Goal: Information Seeking & Learning: Learn about a topic

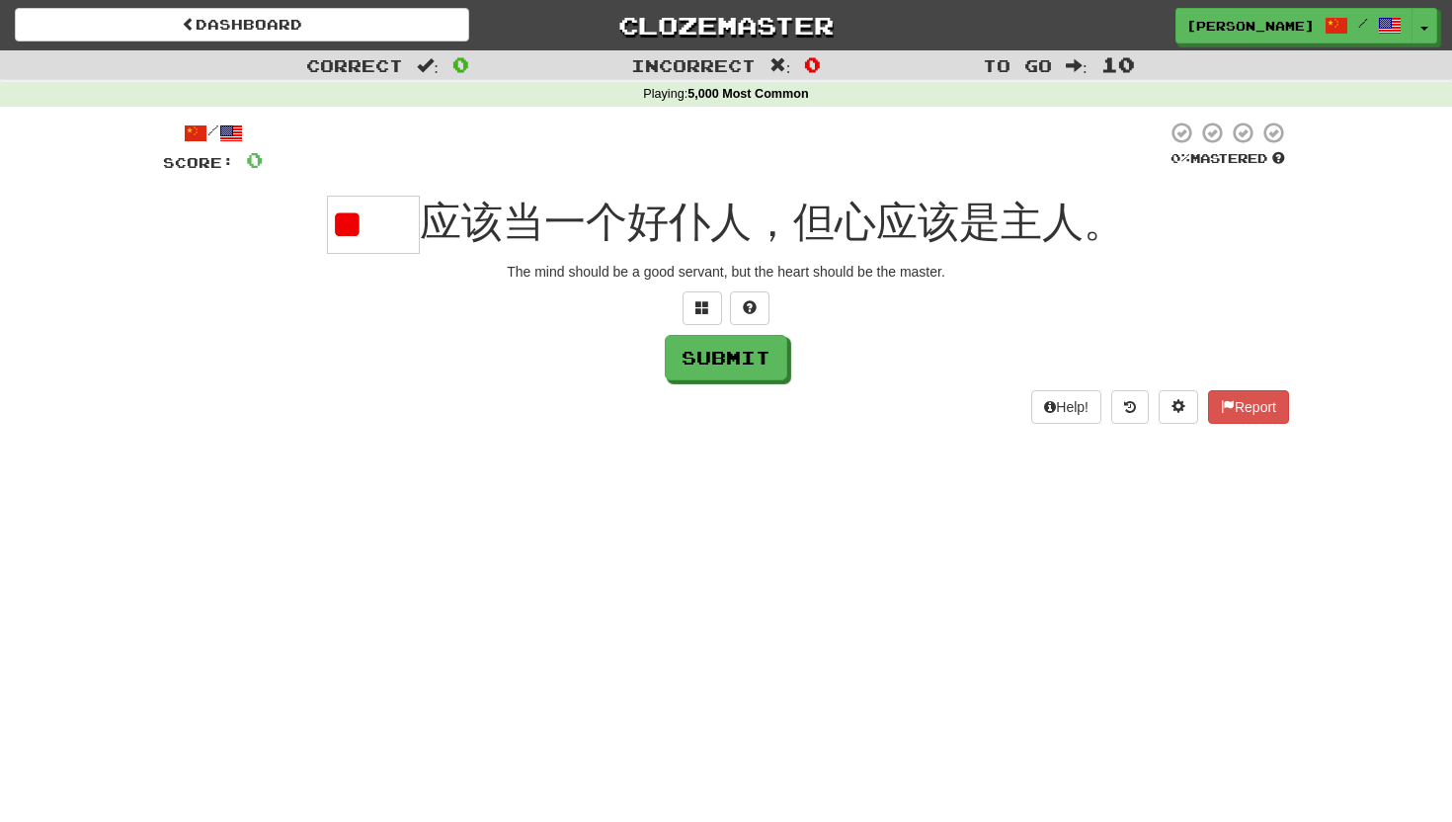
type input "*"
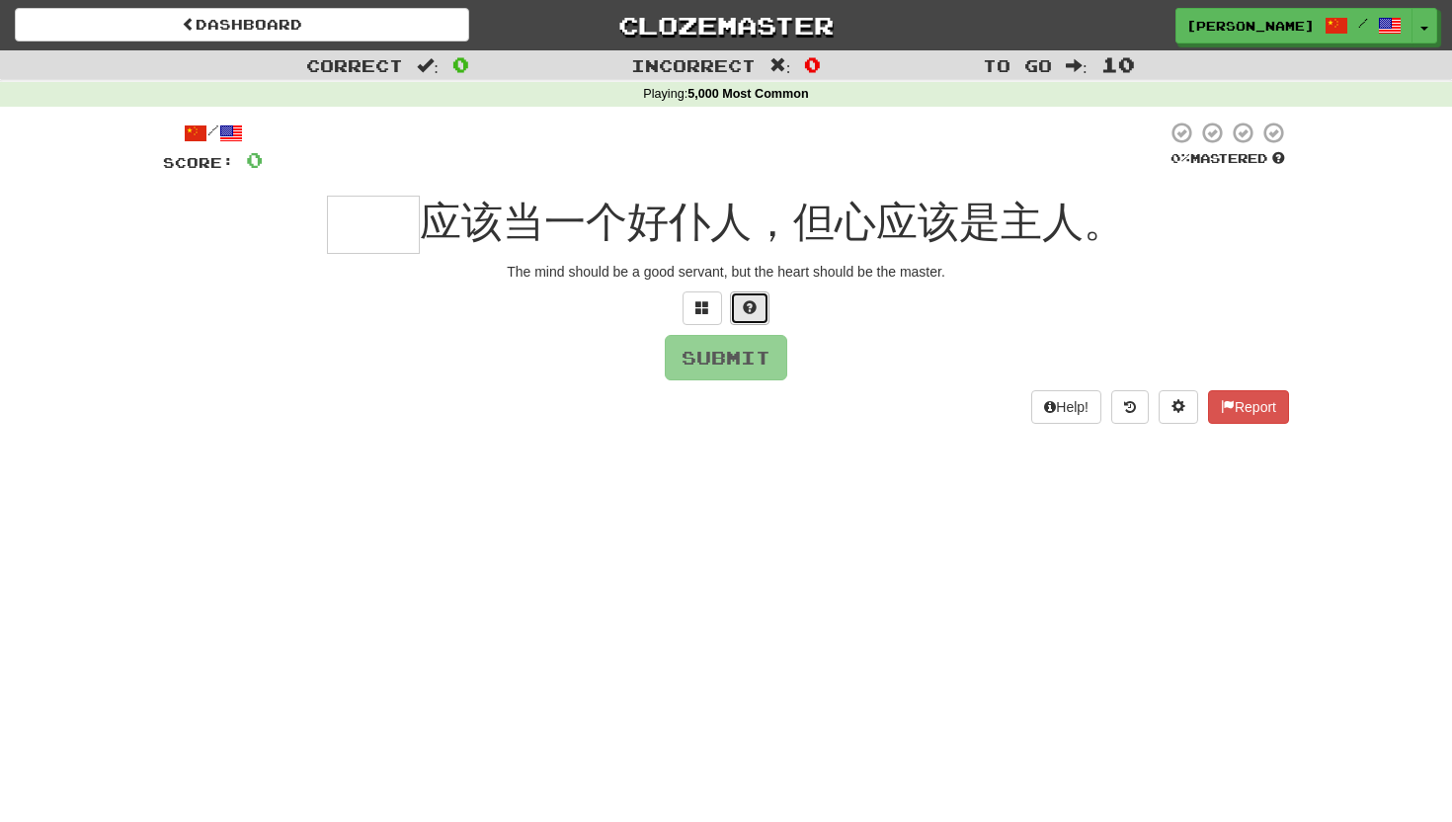
click at [751, 306] on span at bounding box center [750, 307] width 14 height 14
click at [741, 371] on button "Submit" at bounding box center [727, 358] width 122 height 45
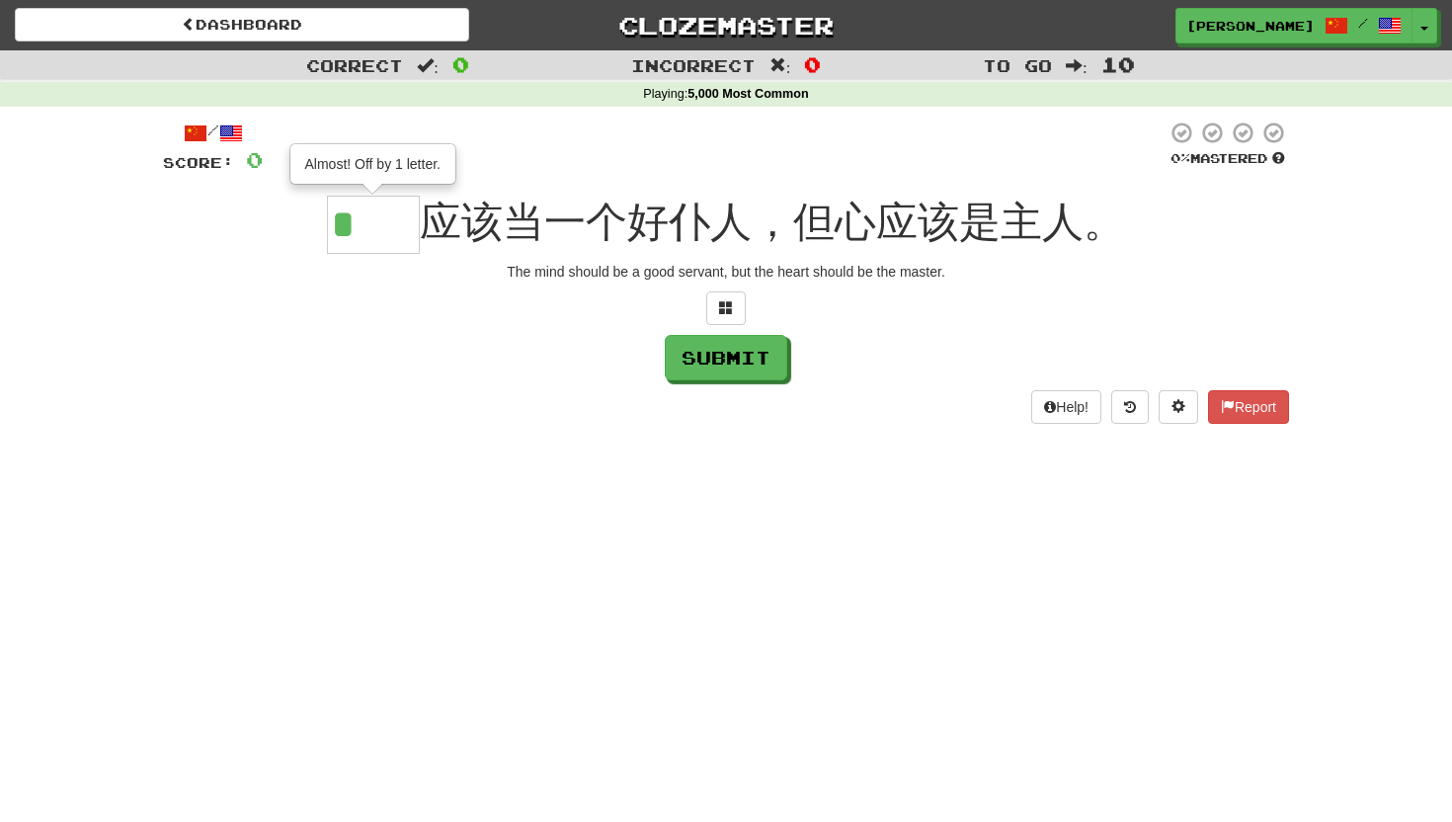
click at [397, 223] on input "*" at bounding box center [373, 225] width 93 height 58
type input "*"
click at [1048, 400] on button "Help!" at bounding box center [1066, 407] width 70 height 34
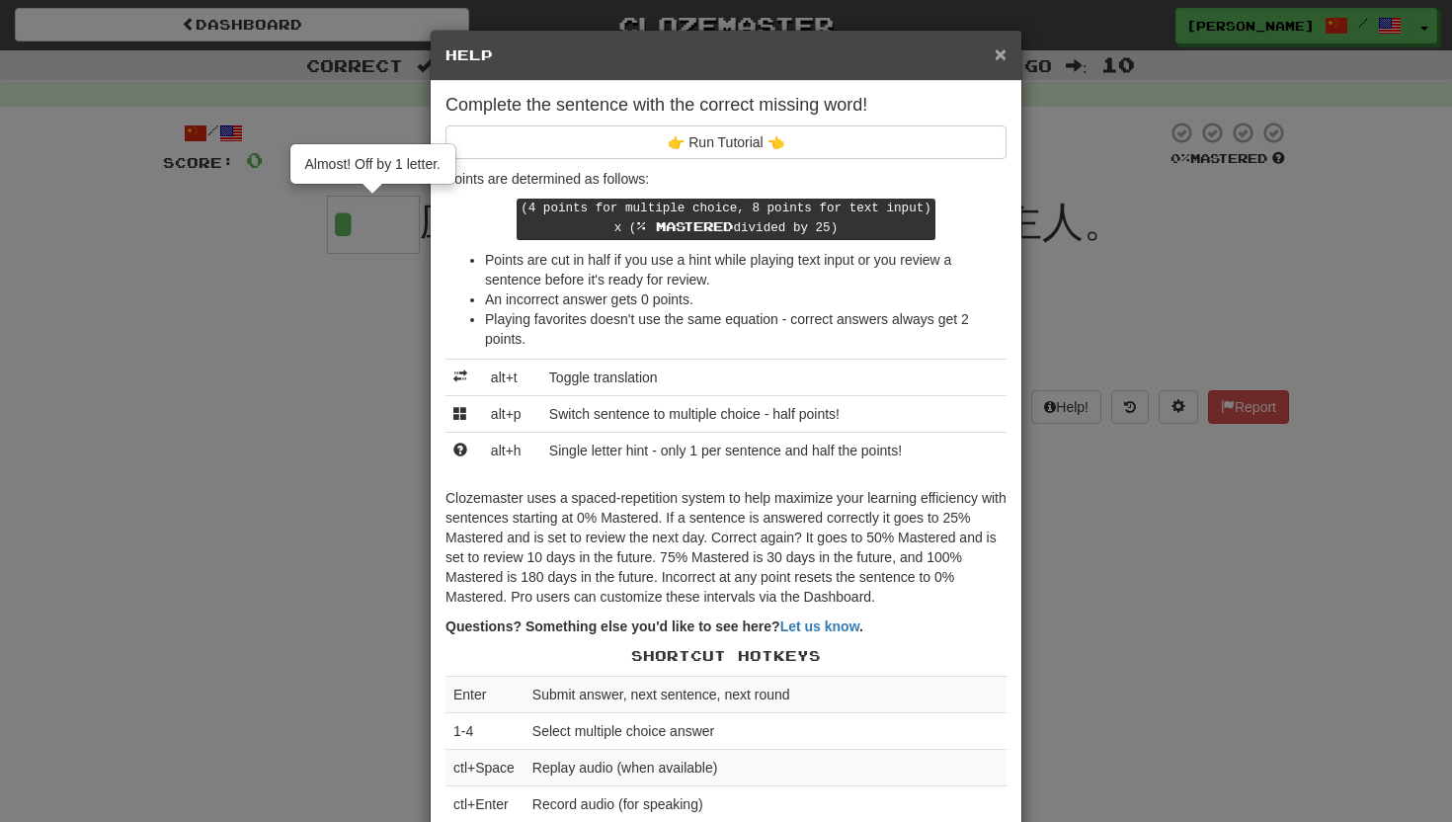
click at [996, 63] on span "×" at bounding box center [1000, 53] width 12 height 23
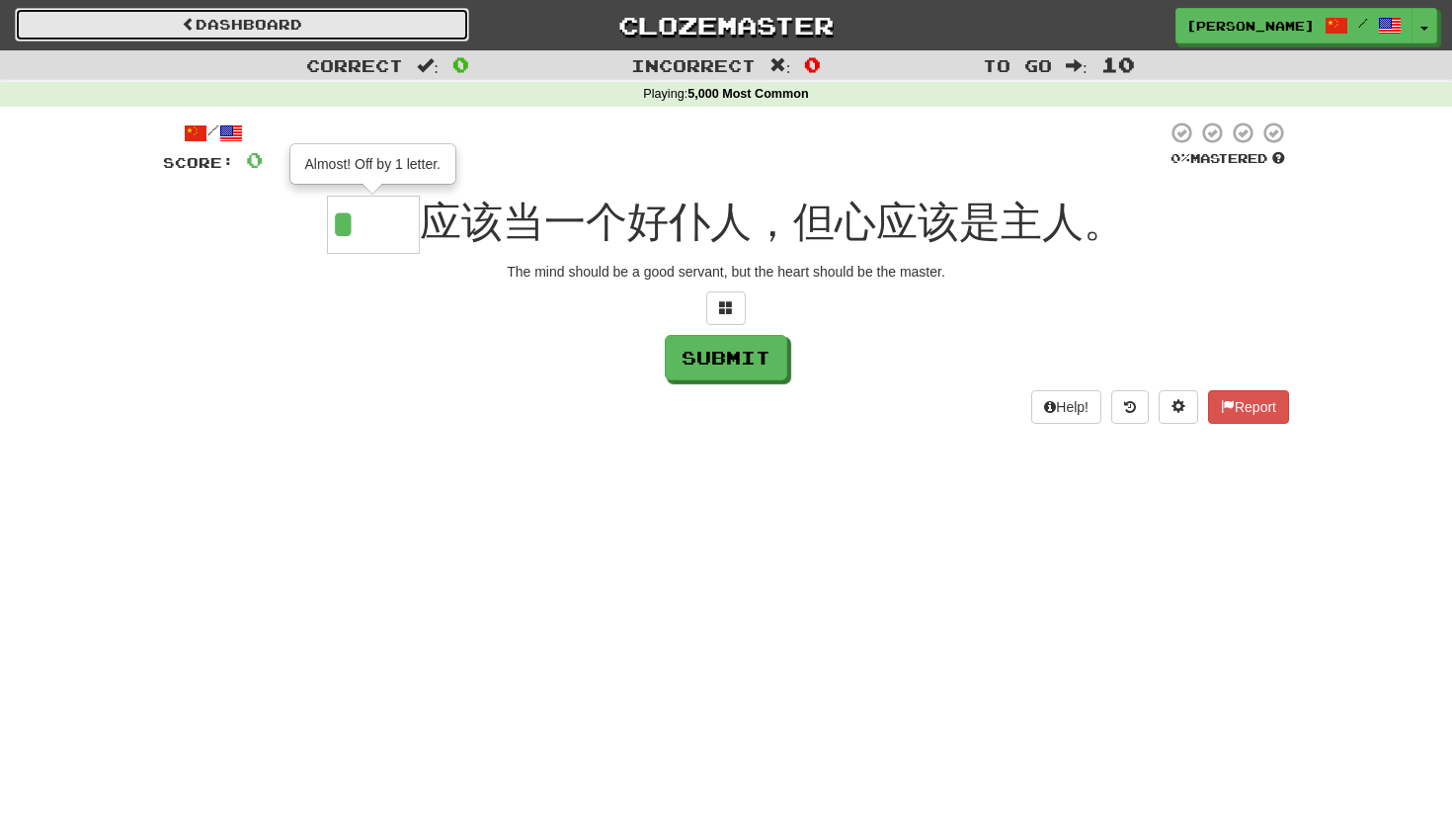
click at [402, 22] on link "Dashboard" at bounding box center [242, 25] width 454 height 34
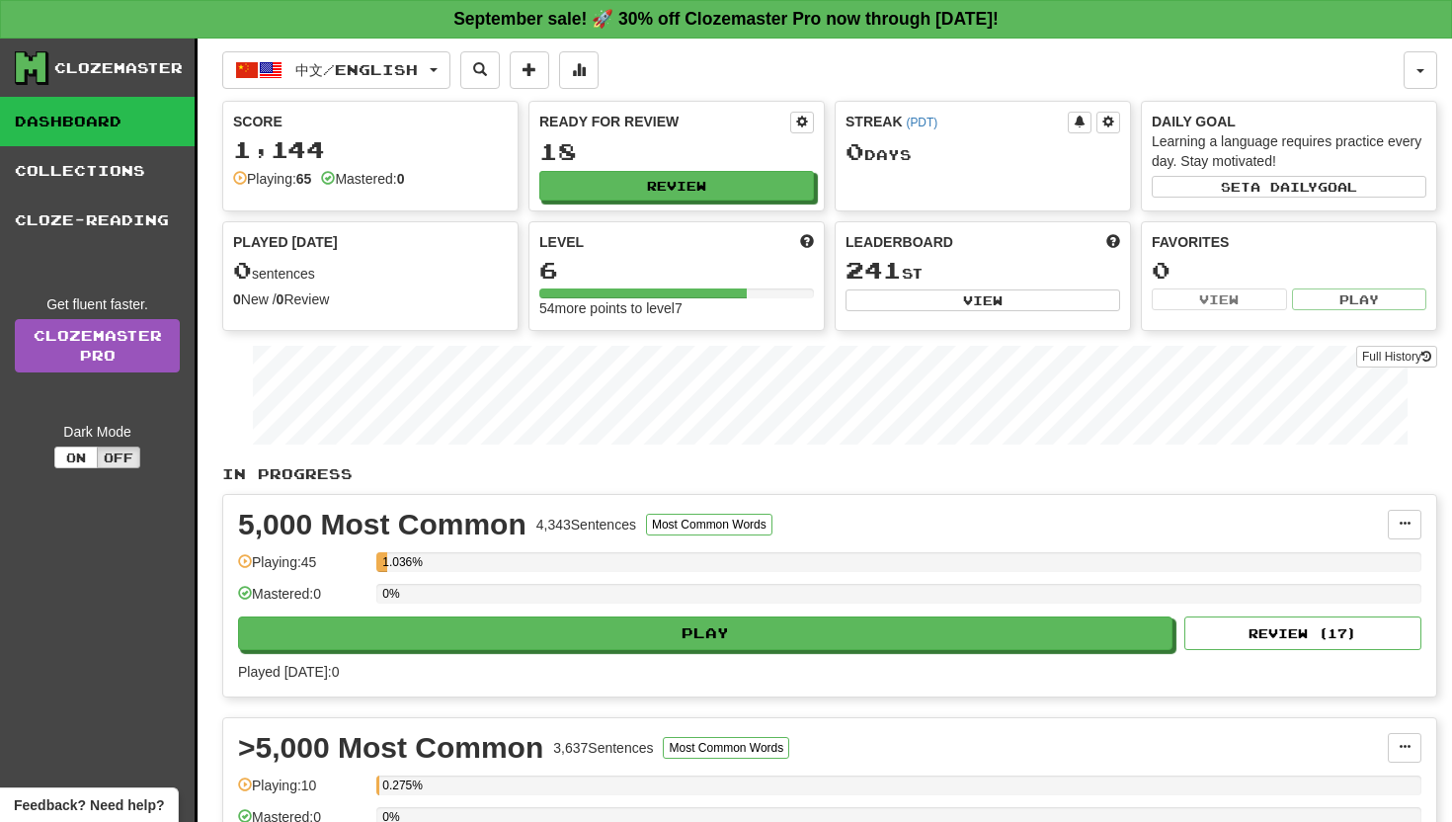
click at [688, 613] on div "0%" at bounding box center [898, 600] width 1045 height 33
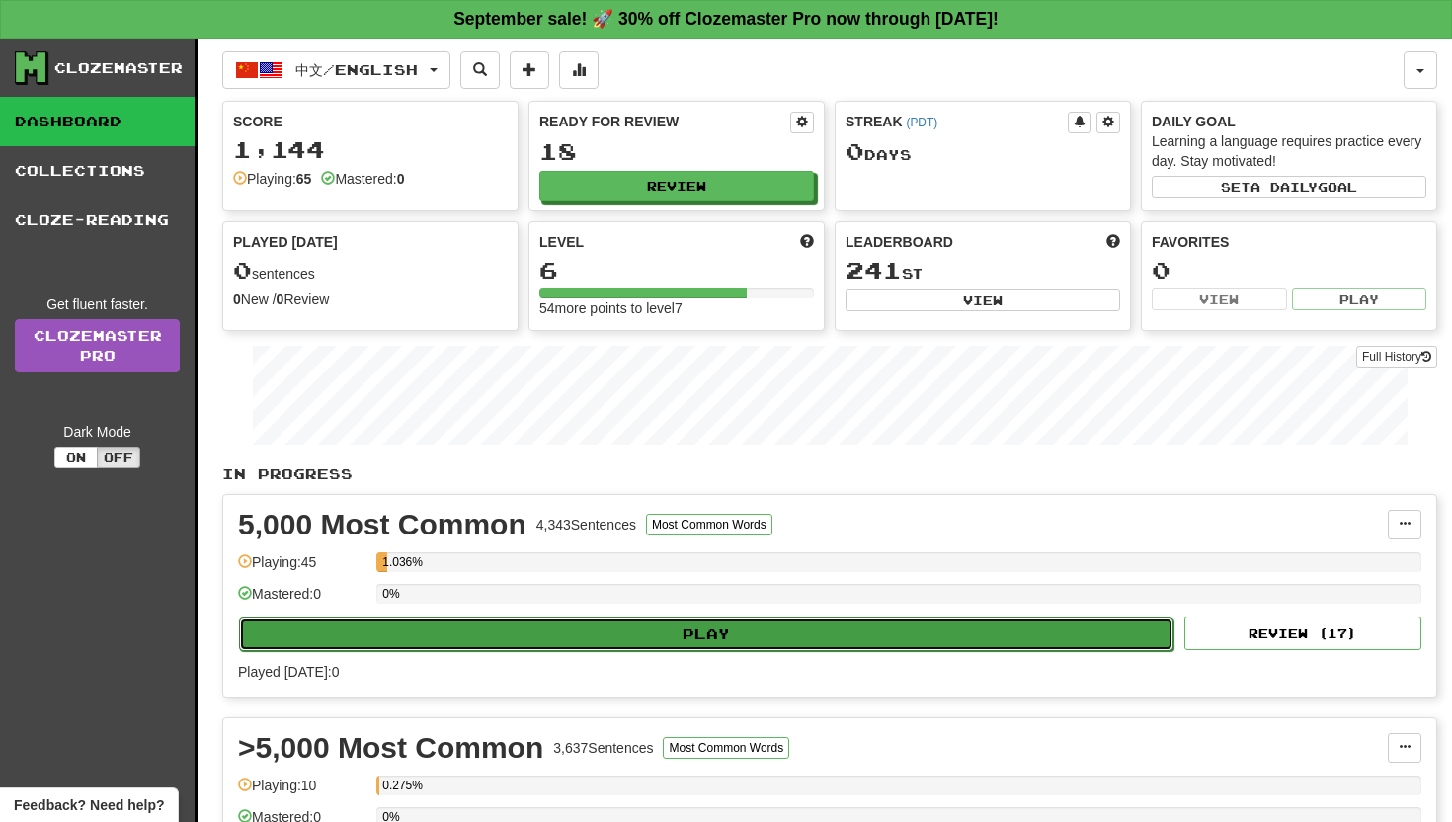
click at [697, 632] on button "Play" at bounding box center [706, 634] width 934 height 34
select select "**"
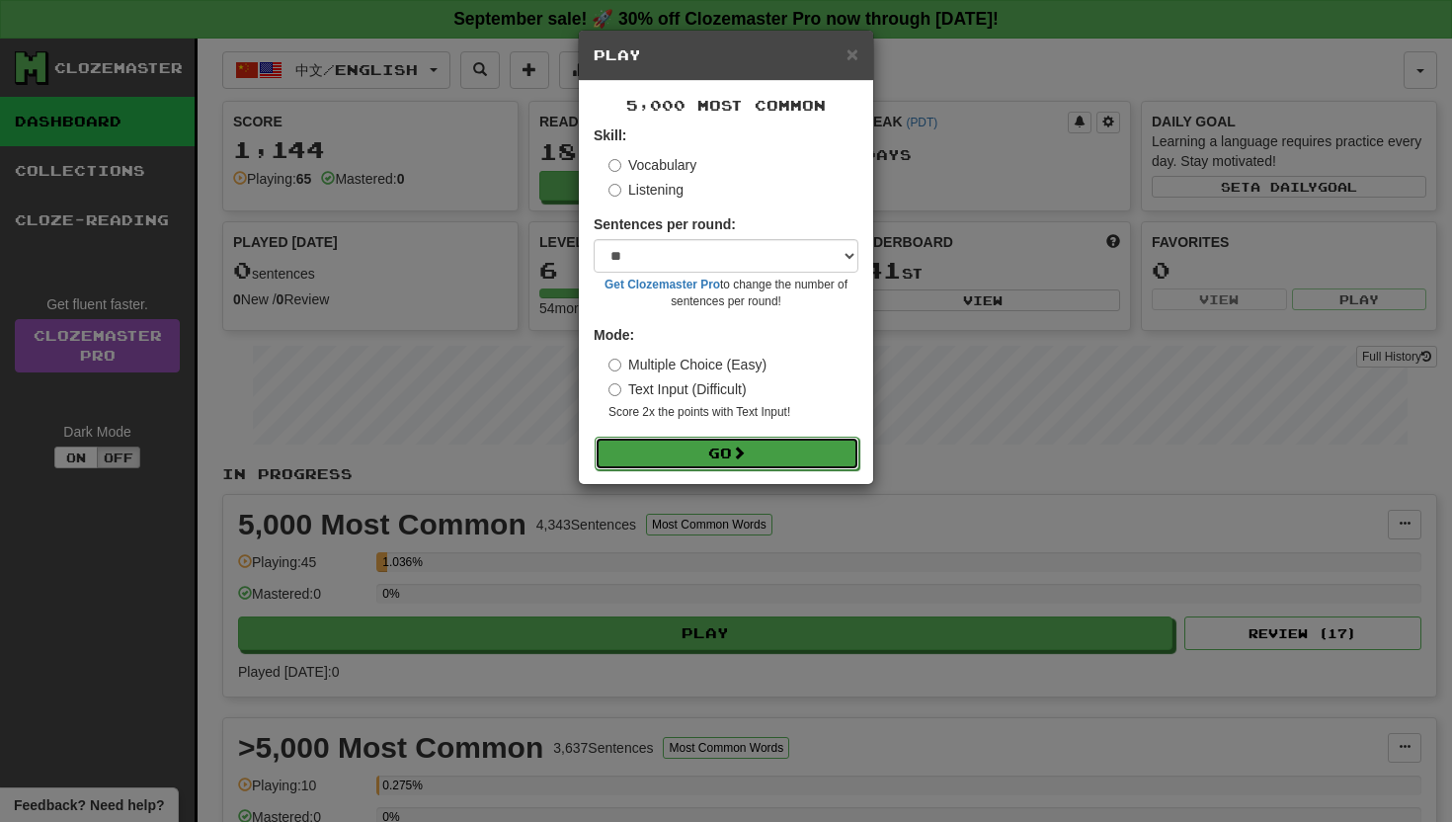
drag, startPoint x: 649, startPoint y: 439, endPoint x: 636, endPoint y: 438, distance: 12.9
click at [647, 438] on button "Go" at bounding box center [726, 453] width 265 height 34
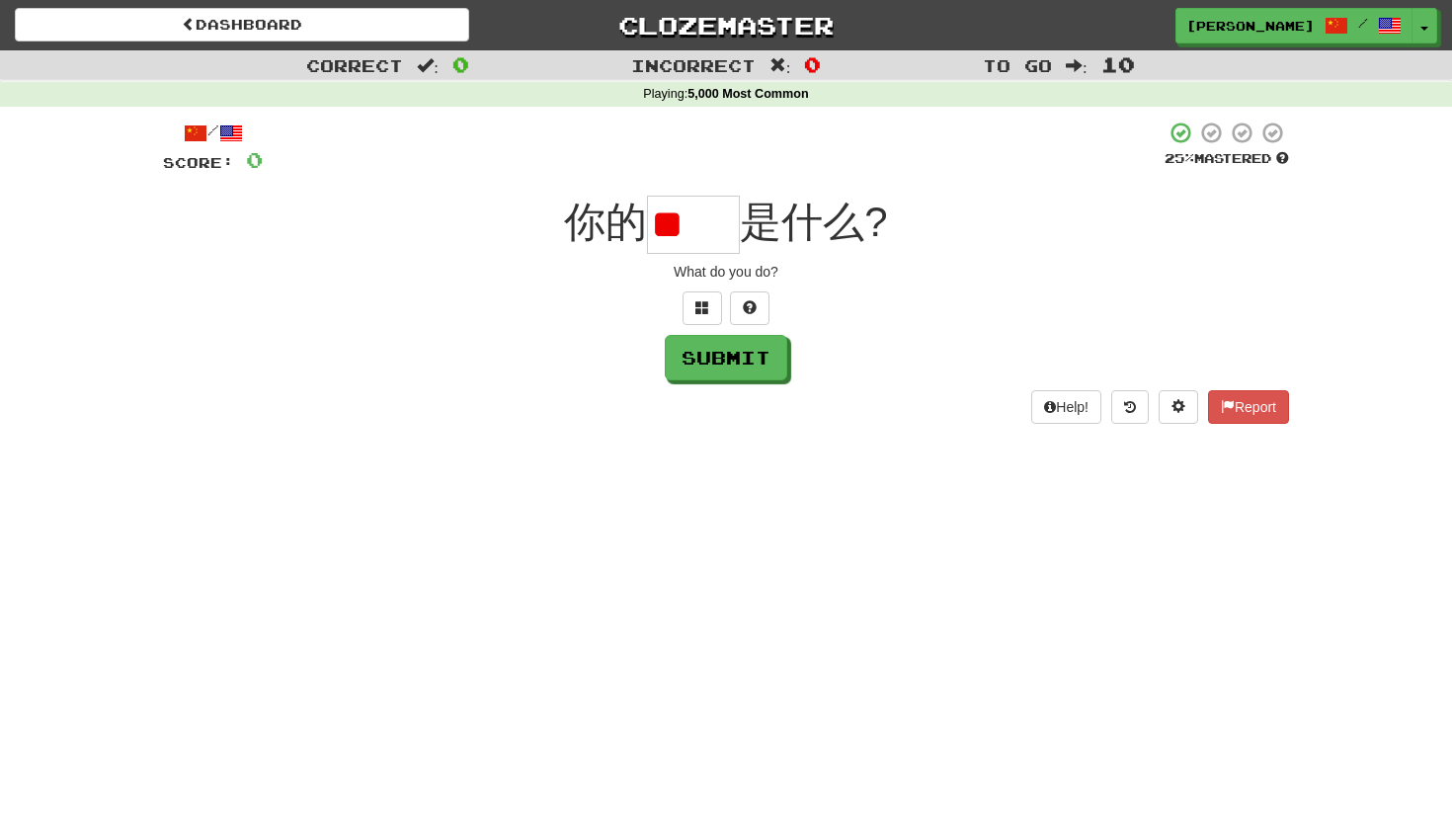
type input "*"
